Goal: Use online tool/utility

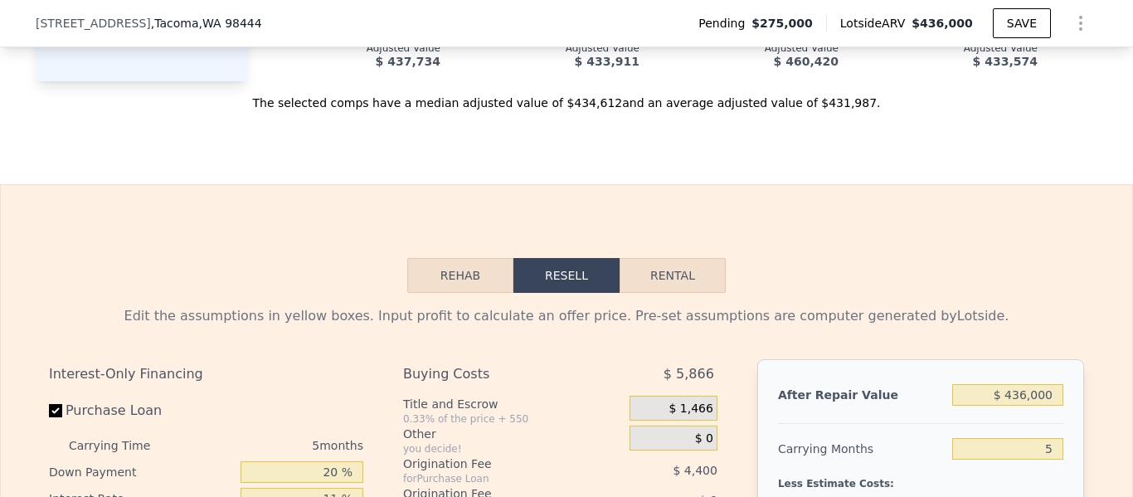
scroll to position [2242, 0]
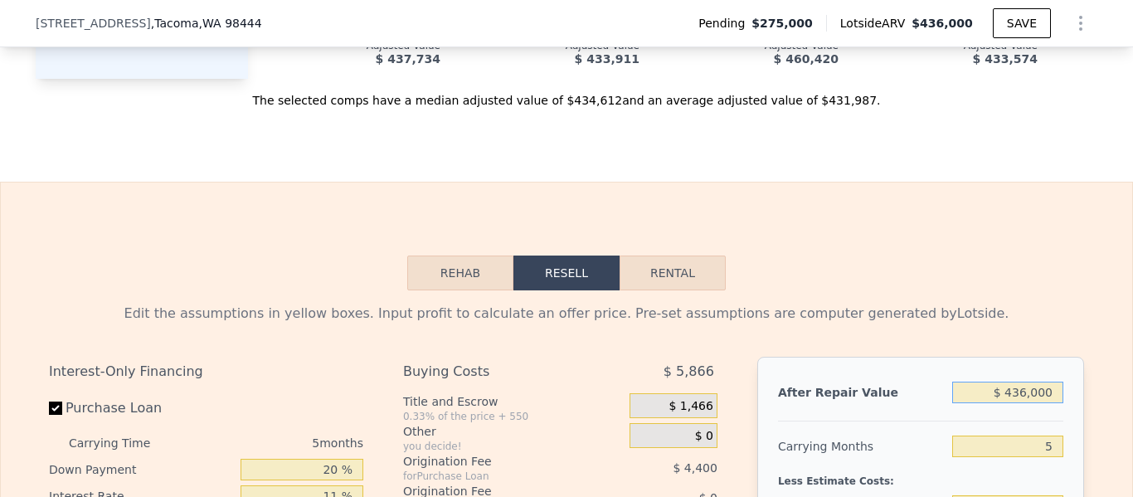
click at [1027, 381] on input "$ 436,000" at bounding box center [1007, 392] width 111 height 22
type input "$ 4,000"
type input "-$ 289,848"
type input "$ 450,000"
type input "$ 124,487"
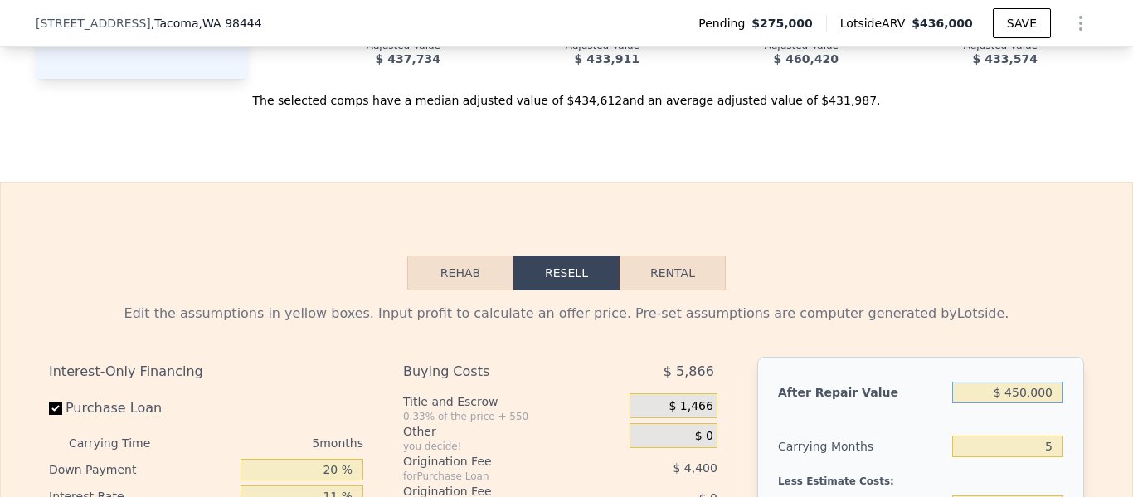
type input "$ 450,000"
click at [1054, 435] on input "5" at bounding box center [1007, 446] width 111 height 22
type input "3"
type input "$ 129,646"
type input "3"
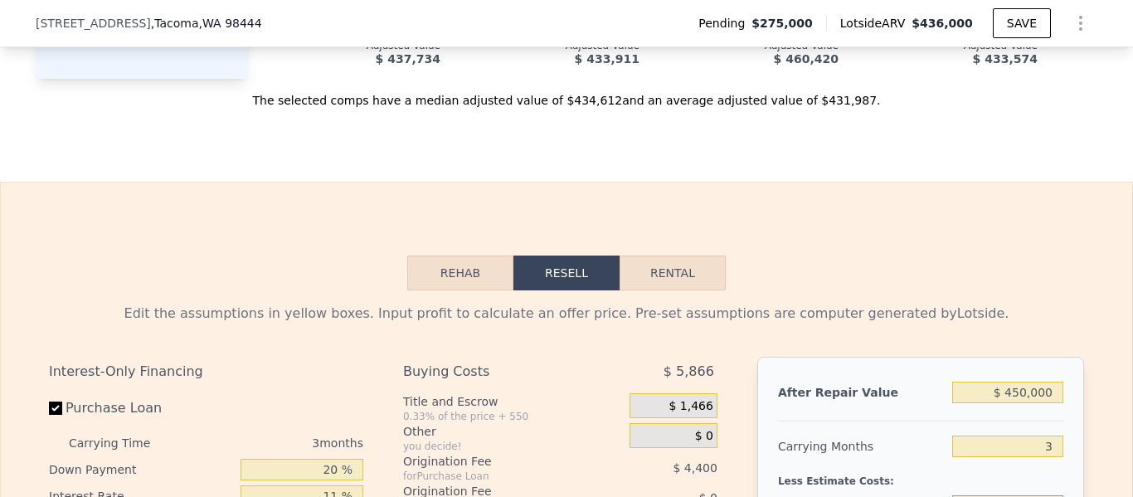
click at [1028, 495] on input "$ 275,000" at bounding box center [1007, 506] width 111 height 22
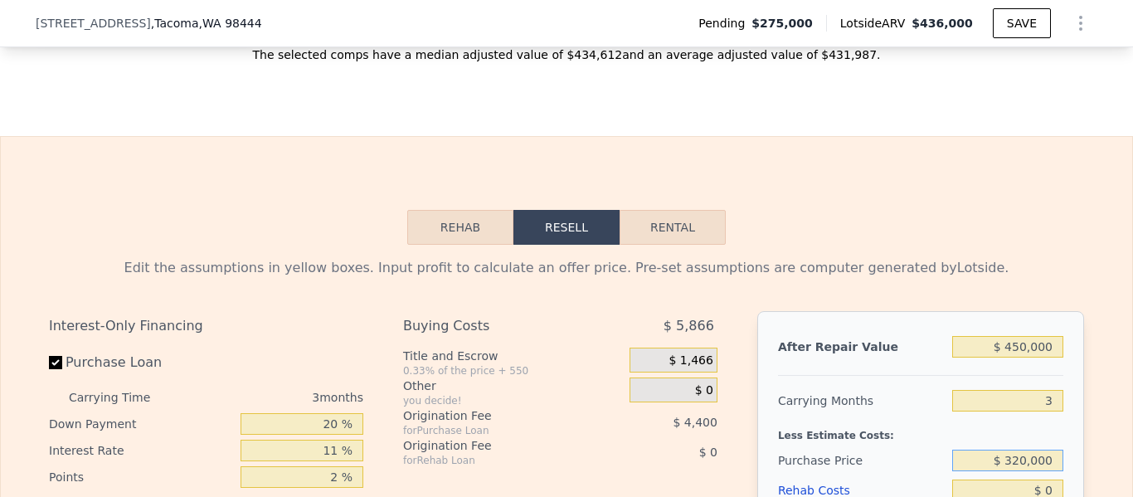
scroll to position [2294, 0]
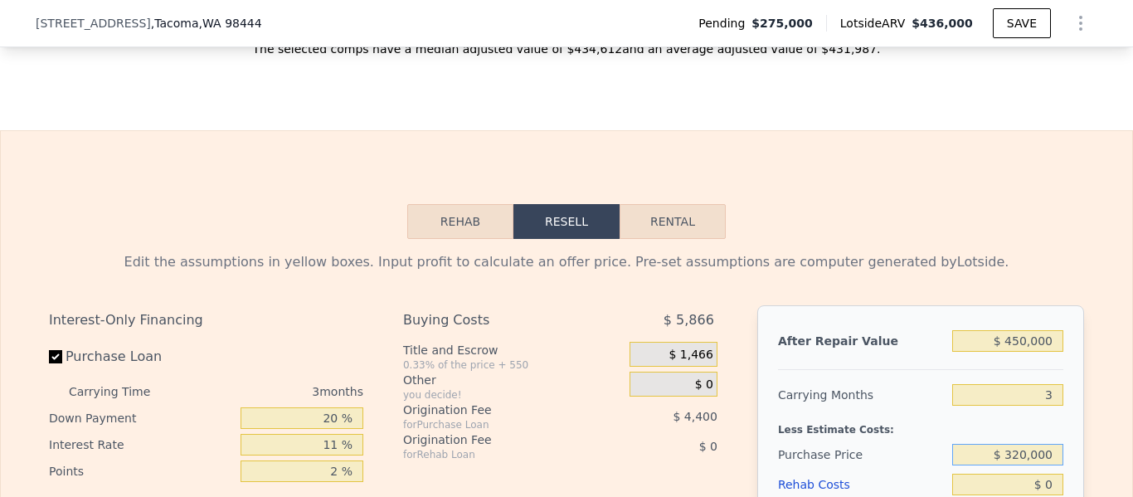
type input "$ 320,000"
click at [1053, 473] on input "$ 0" at bounding box center [1007, 484] width 111 height 22
type input "$ 82,786"
type input "$ 065,000"
type input "$ 15,315"
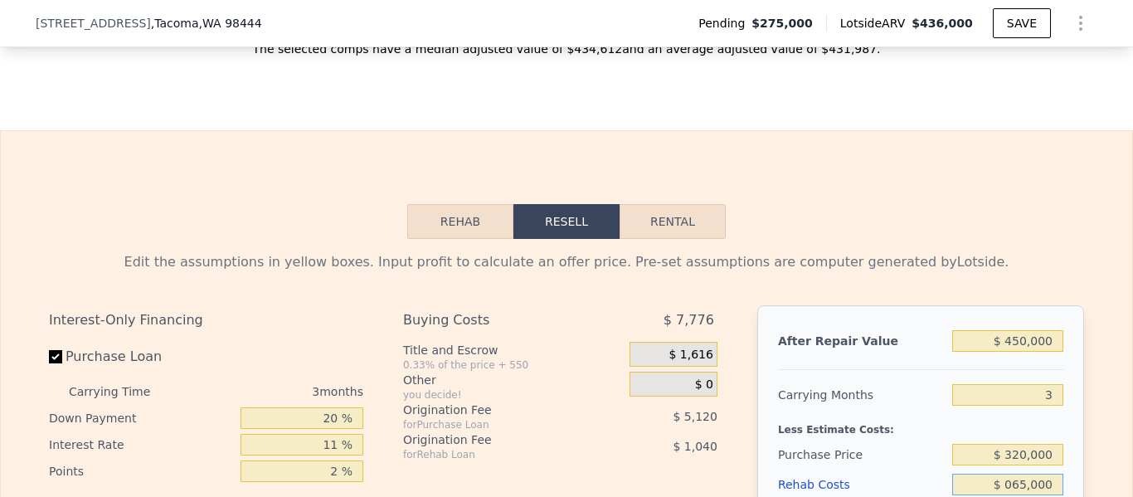
click at [1012, 473] on input "$ 065,000" at bounding box center [1007, 484] width 111 height 22
click at [1016, 473] on input "$ 065,000" at bounding box center [1007, 484] width 111 height 22
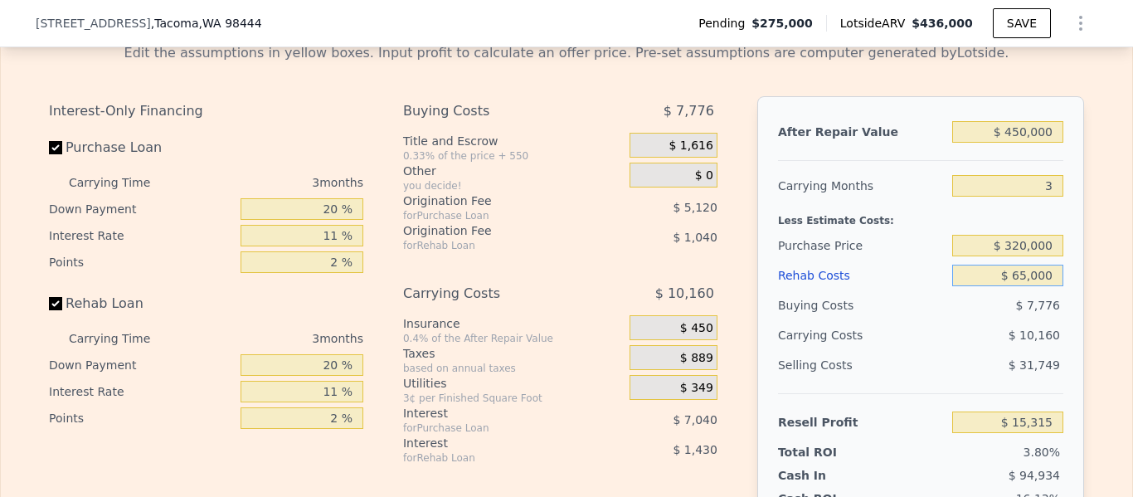
scroll to position [2502, 0]
type input "$ 65,000"
click at [341, 199] on input "20 %" at bounding box center [301, 210] width 123 height 22
type input "2 %"
type input "$ 12,579"
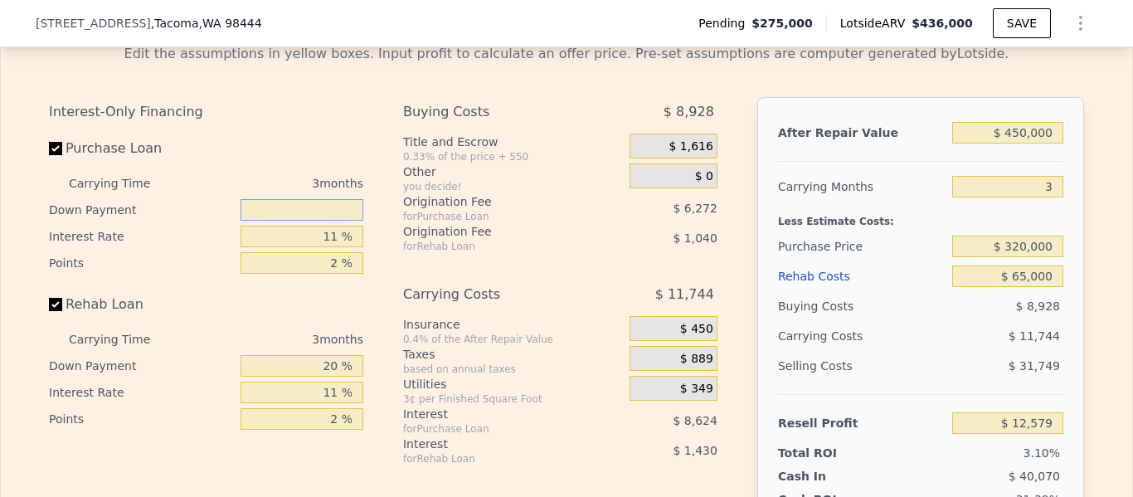
type input "5 %"
type input "$ 13,035"
type input "5 %"
click at [341, 355] on input "20 %" at bounding box center [301, 366] width 123 height 22
type input "2 %"
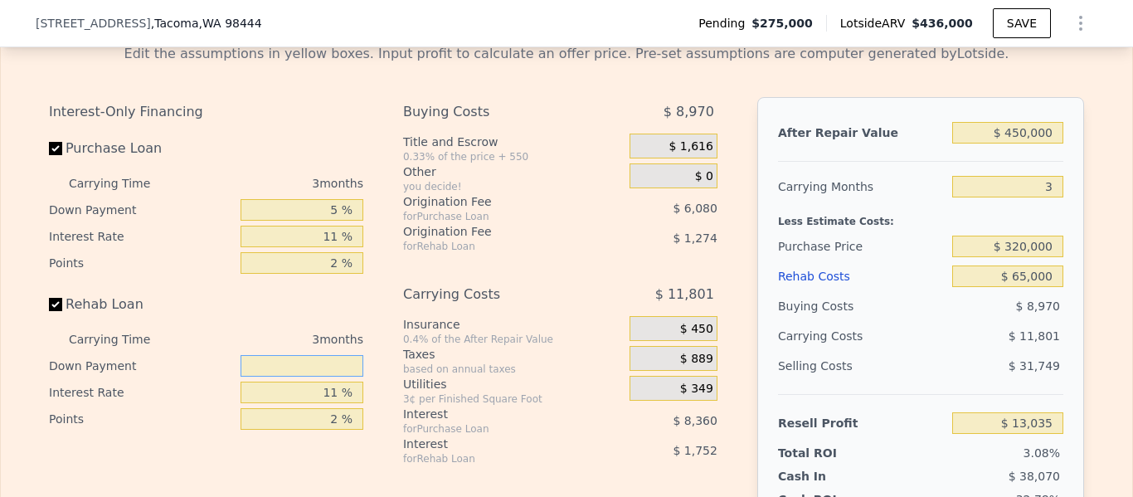
type input "$ 12,480"
type input "5 %"
type input "$ 12,573"
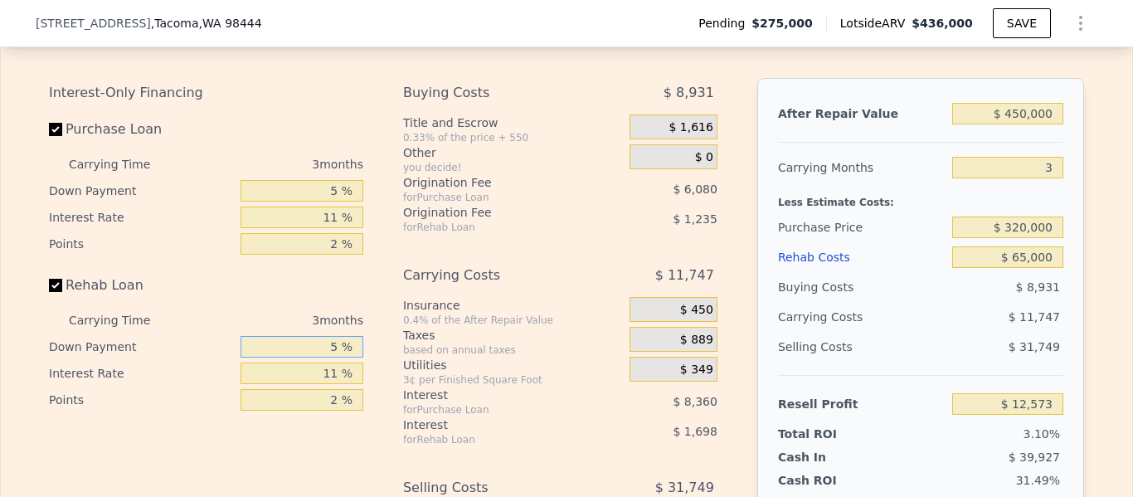
scroll to position [2517, 0]
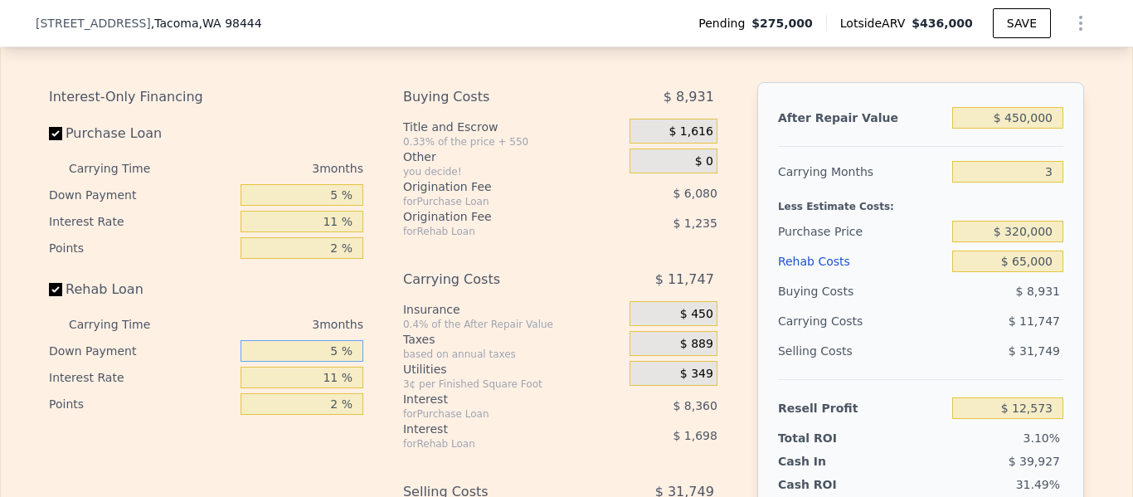
type input "5 %"
click at [1032, 107] on input "$ 450,000" at bounding box center [1007, 118] width 111 height 22
type input "$ 45,000"
type input "-$ 363,943"
type input "$ 457,000"
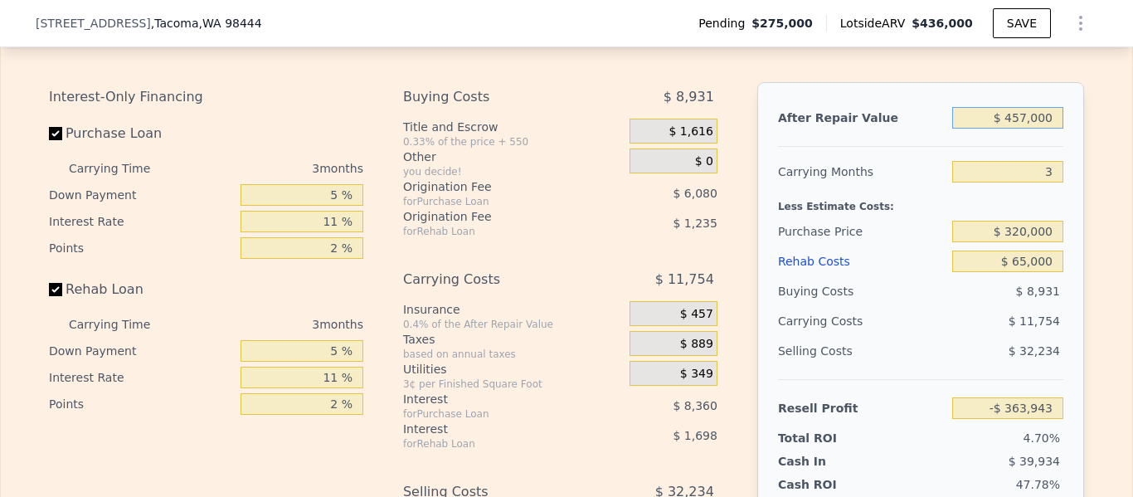
type input "$ 19,081"
type input "$ 47,000"
type input "-$ 362,084"
type input "$ 470,000"
type input "$ 31,167"
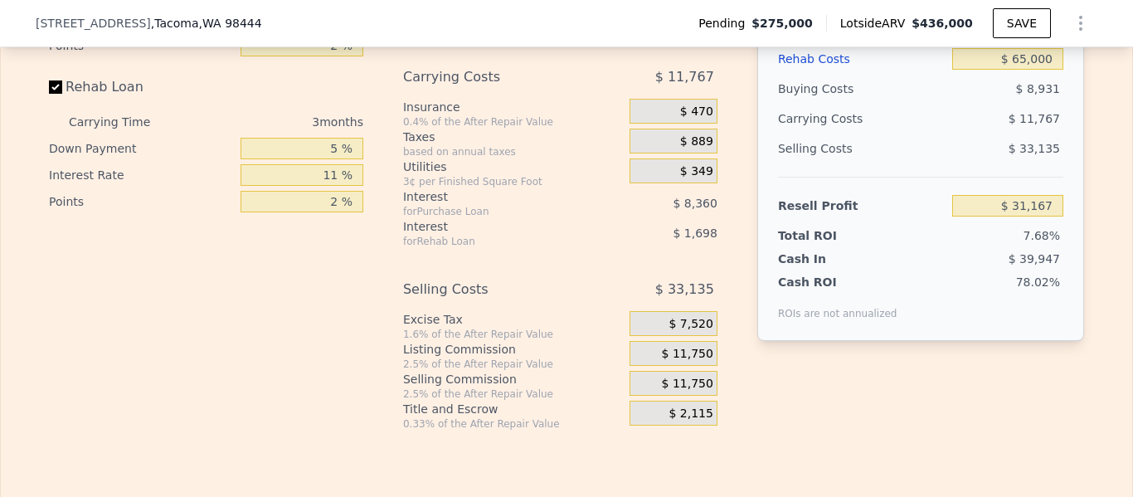
scroll to position [2763, 0]
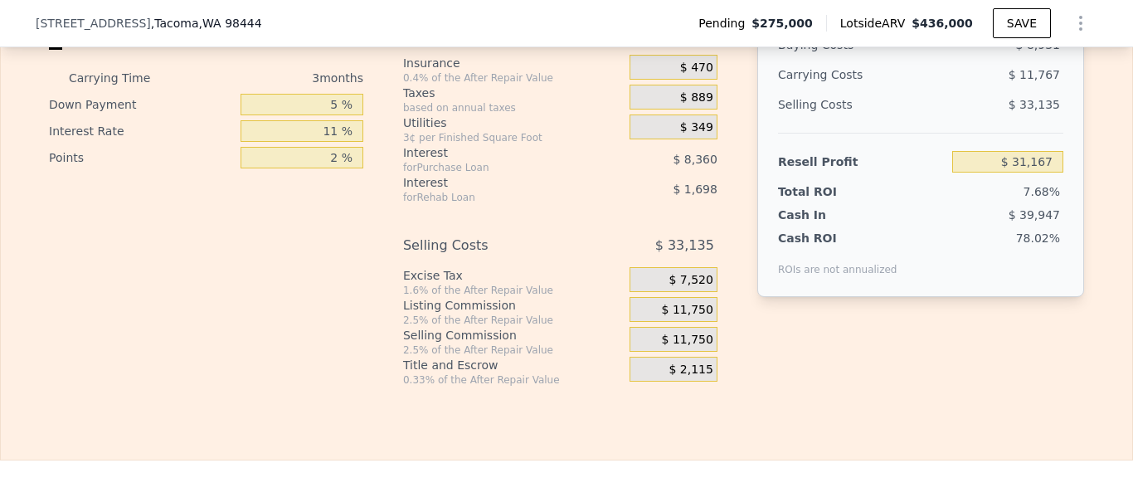
type input "$ 470,000"
click at [1001, 151] on input "$ 31,167" at bounding box center [1007, 162] width 111 height 22
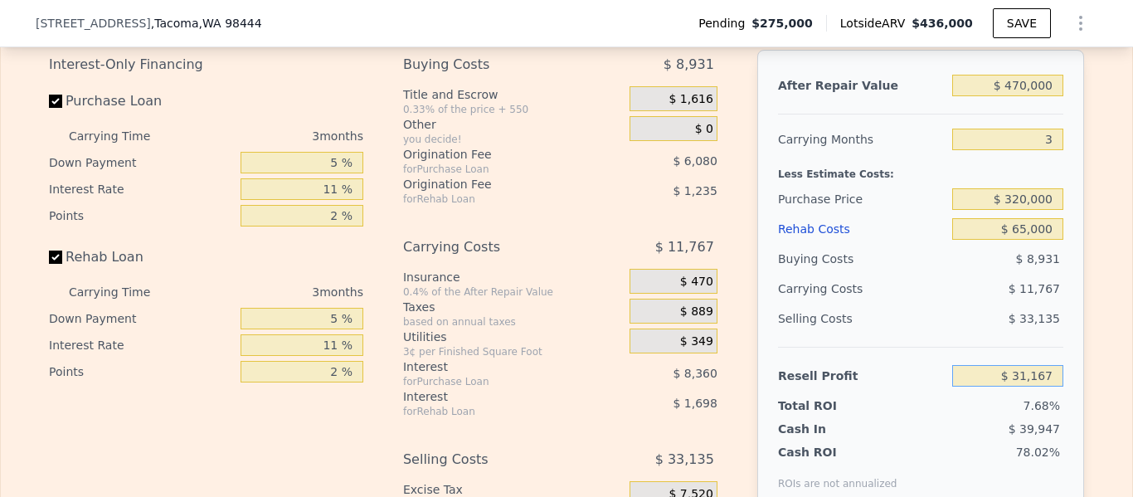
scroll to position [2548, 0]
click at [1028, 219] on input "$ 65,000" at bounding box center [1007, 230] width 111 height 22
type input "$ 6,000"
type input "$ 92,830"
type input "$ 6,700,000"
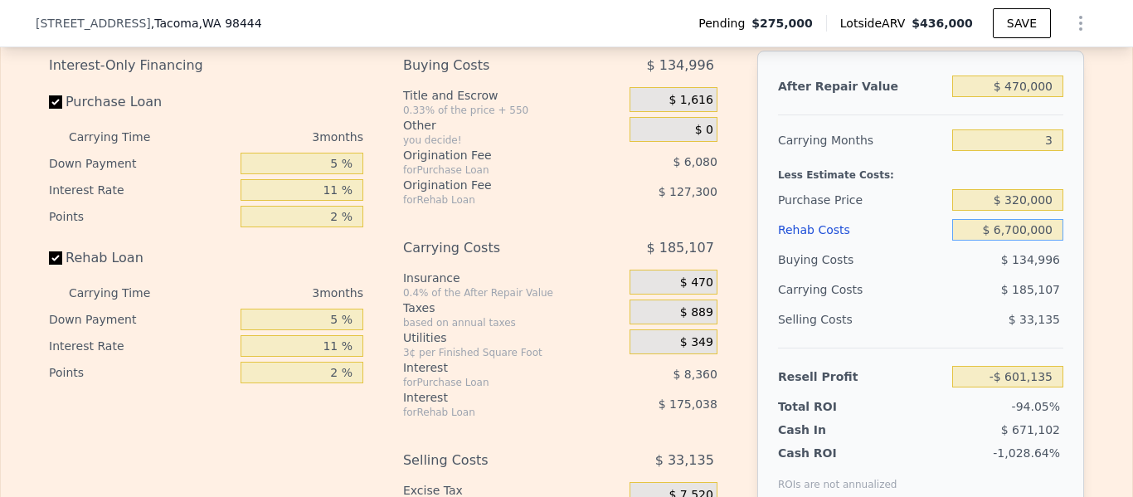
type input "-$ 6,903,238"
type input "$ 6,000"
type input "$ 92,830"
type input "$ 000"
type input "$ 99,100"
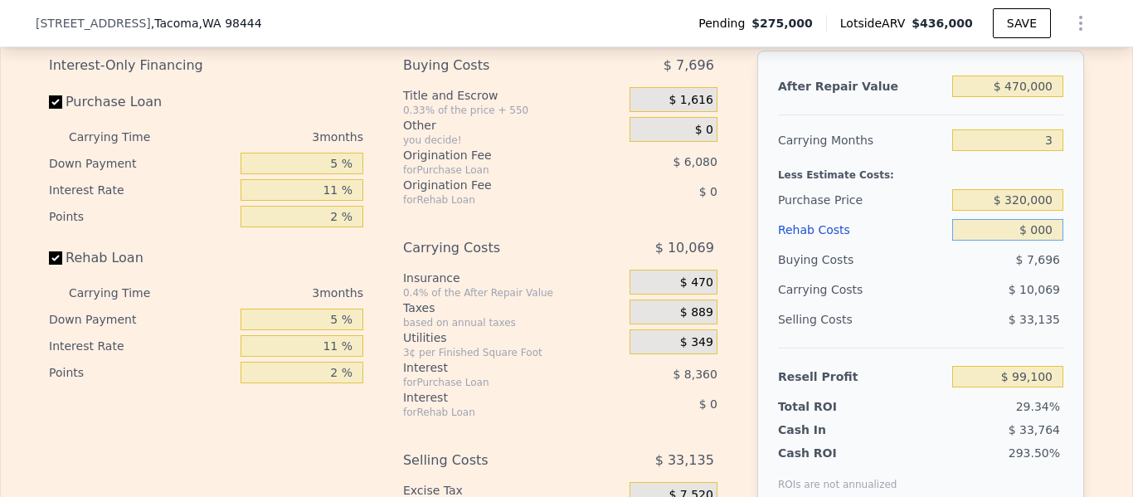
type input "$ 7,000"
type input "$ 91,784"
type input "$ 70,000"
type input "$ 25,940"
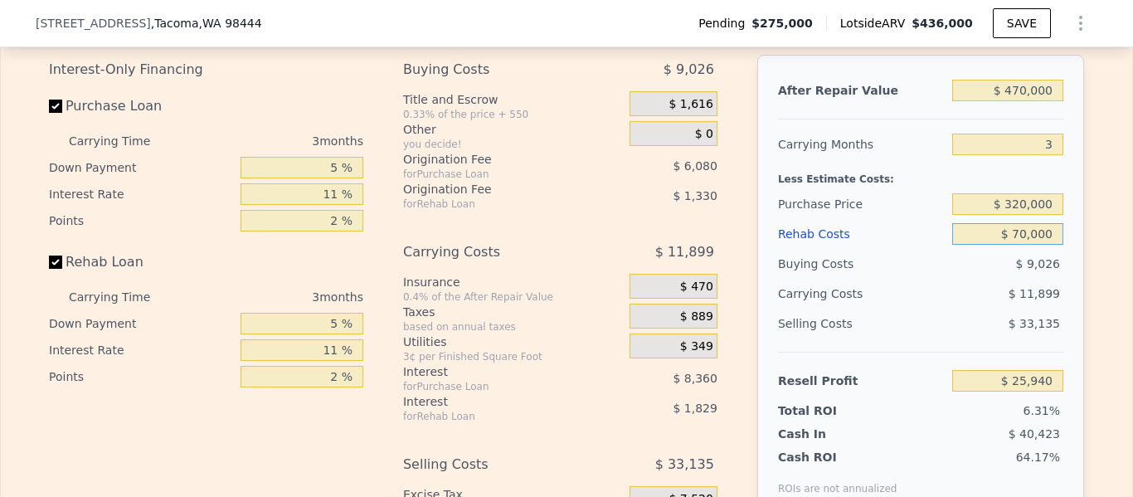
scroll to position [2547, 0]
